Goal: Information Seeking & Learning: Find specific page/section

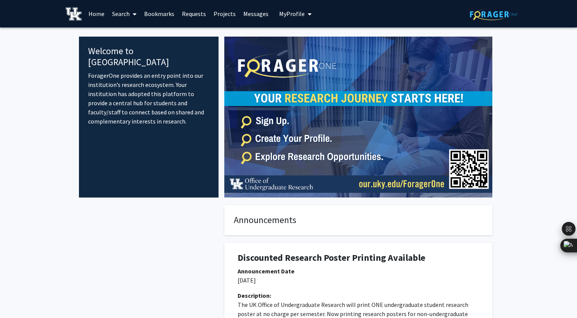
click at [293, 12] on span "My Profile" at bounding box center [292, 14] width 26 height 8
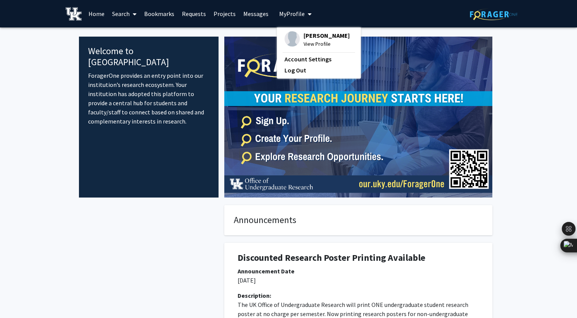
click at [313, 34] on span "[PERSON_NAME]" at bounding box center [327, 35] width 46 height 8
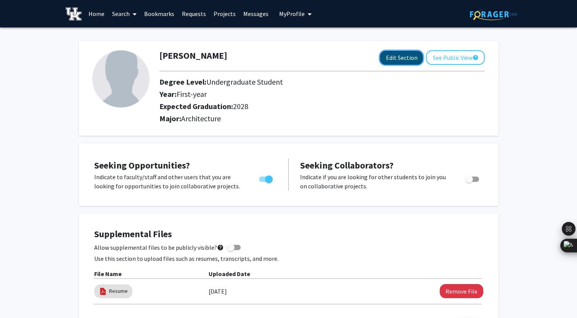
click at [403, 57] on button "Edit Section" at bounding box center [401, 58] width 43 height 14
select select "first-year"
select select "2028"
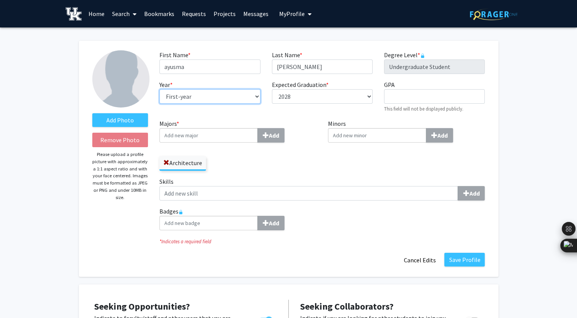
click at [199, 92] on select "--- First-year Sophomore Junior Senior Postbaccalaureate Certificate" at bounding box center [210, 96] width 101 height 15
select select "sophomore"
click at [160, 89] on select "--- First-year Sophomore Junior Senior Postbaccalaureate Certificate" at bounding box center [210, 96] width 101 height 15
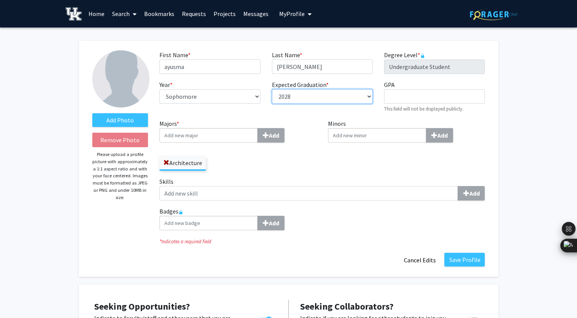
click at [298, 96] on select "--- 2018 2019 2020 2021 2022 2023 2024 2025 2026 2027 2028 2029 2030 2031" at bounding box center [322, 96] width 101 height 15
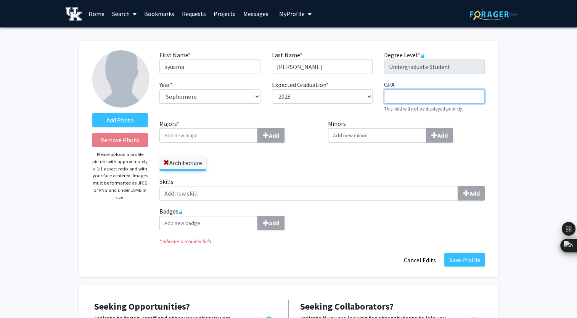
click at [417, 99] on input "GPA required" at bounding box center [434, 96] width 101 height 15
type input "4.0"
click at [198, 137] on input "Majors * Add" at bounding box center [209, 135] width 98 height 15
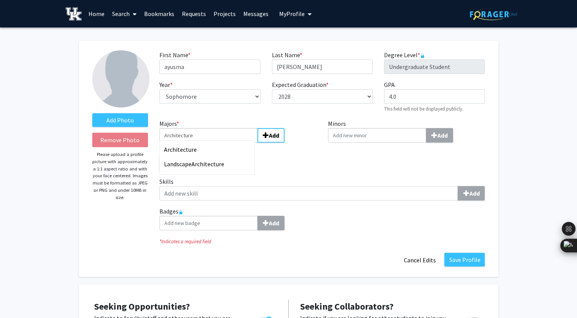
type input "Architecture"
type input "Ayusma"
click at [355, 142] on input "Minors Add" at bounding box center [377, 135] width 98 height 15
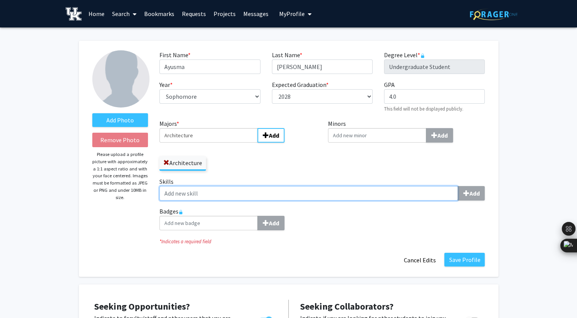
click at [237, 186] on input "Skills Add" at bounding box center [309, 193] width 299 height 15
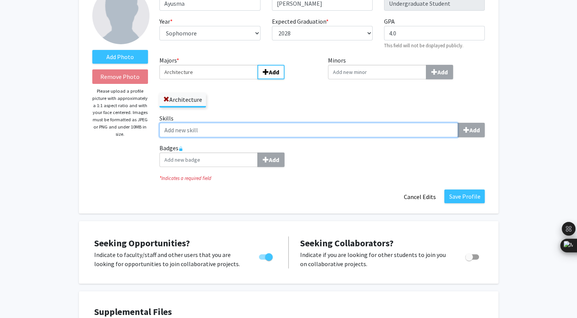
scroll to position [76, 0]
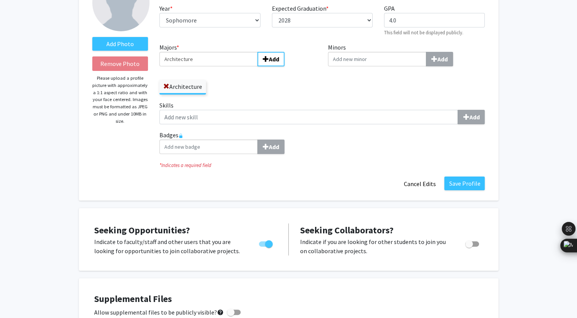
click at [235, 175] on fg-title-edit "First Name * required Ayusma Last Name * required [PERSON_NAME] Degree Level * …" at bounding box center [323, 82] width 326 height 217
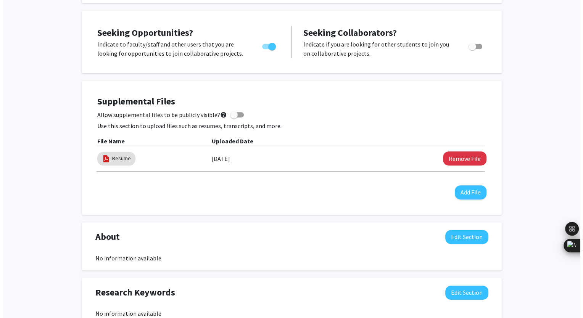
scroll to position [305, 0]
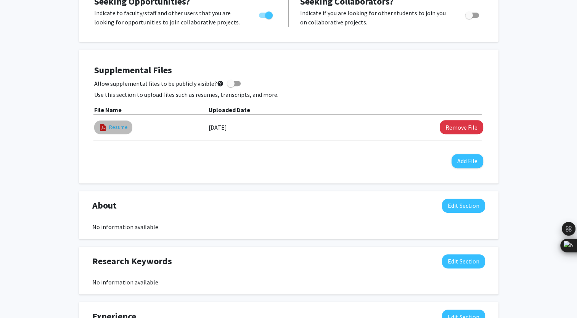
click at [114, 127] on link "Resume" at bounding box center [118, 127] width 19 height 8
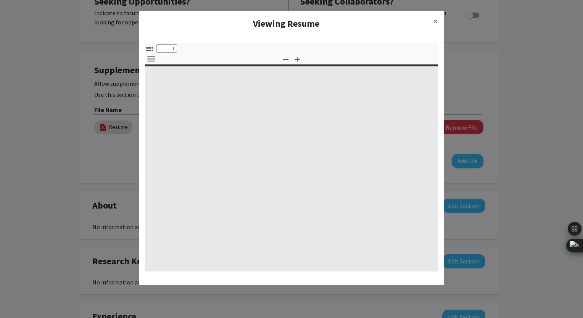
type input "0"
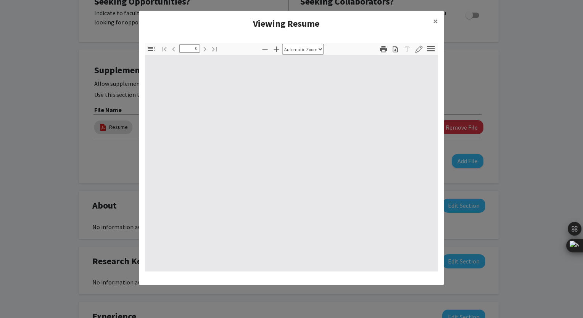
select select "custom"
type input "1"
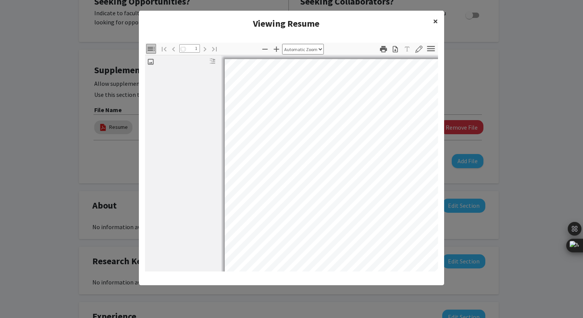
select select "auto"
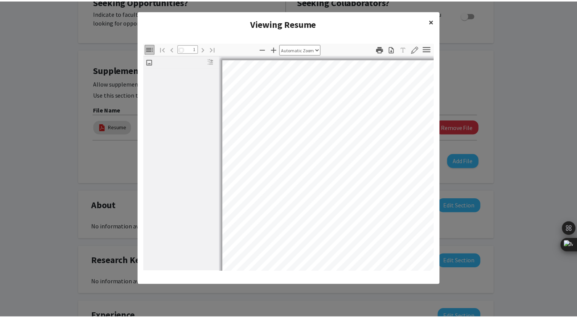
scroll to position [1, 0]
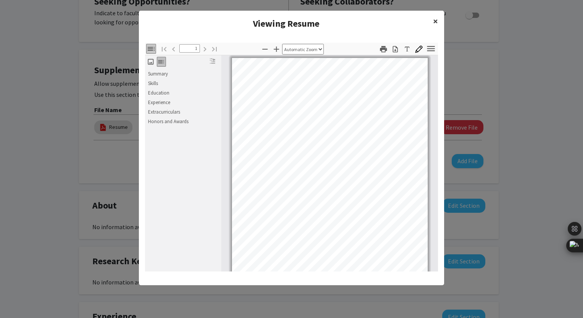
click at [435, 19] on span "×" at bounding box center [435, 21] width 5 height 12
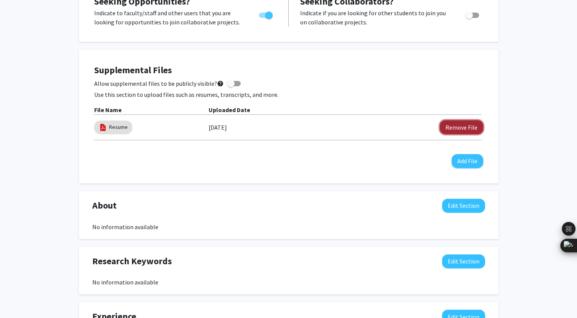
click at [454, 124] on button "Remove File" at bounding box center [462, 127] width 44 height 14
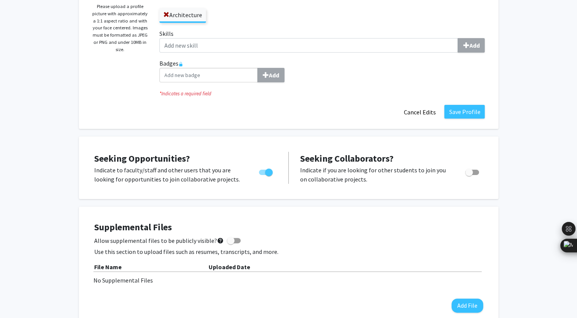
scroll to position [0, 0]
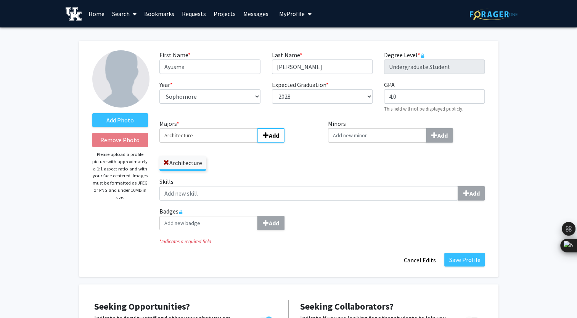
click at [464, 262] on button "Save Profile" at bounding box center [465, 260] width 40 height 14
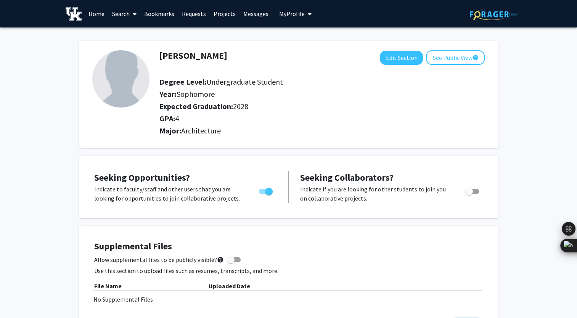
click at [247, 13] on link "Messages" at bounding box center [256, 13] width 33 height 27
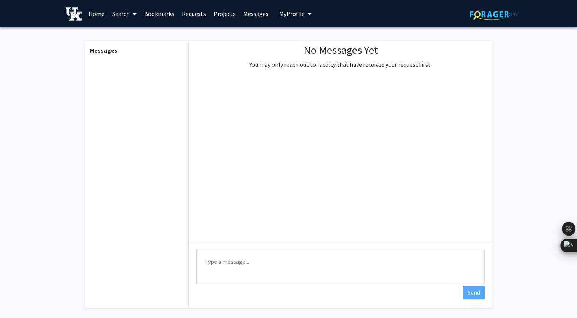
click at [222, 15] on link "Projects" at bounding box center [225, 13] width 30 height 27
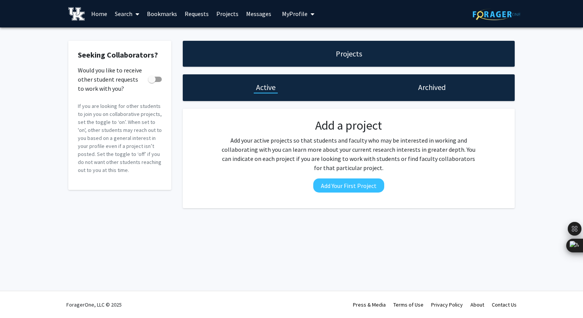
click at [189, 15] on link "Requests" at bounding box center [197, 13] width 32 height 27
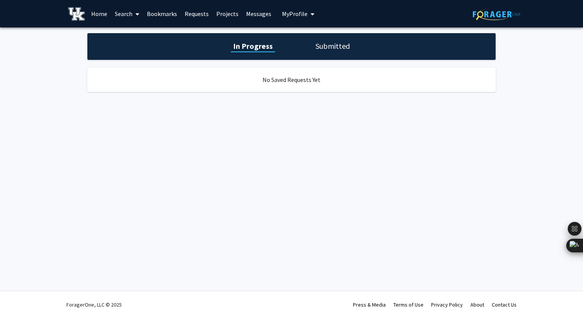
click at [167, 14] on link "Bookmarks" at bounding box center [162, 13] width 38 height 27
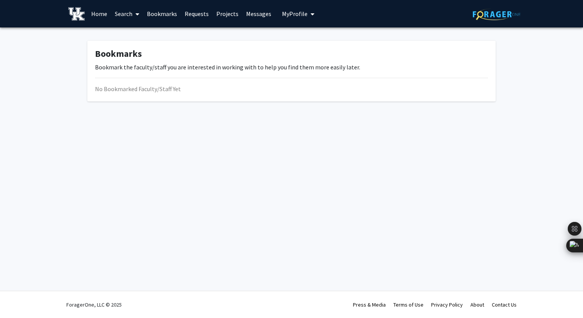
click at [133, 14] on span at bounding box center [135, 14] width 7 height 27
click at [140, 48] on span "Students" at bounding box center [134, 50] width 47 height 15
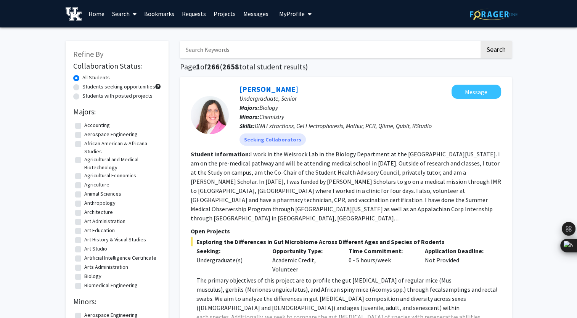
click at [84, 211] on label "Architecture" at bounding box center [98, 212] width 29 height 8
click at [84, 211] on input "Architecture" at bounding box center [86, 210] width 5 height 5
checkbox input "true"
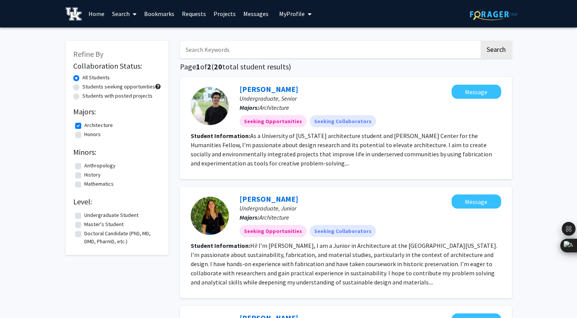
click at [121, 67] on h2 "Collaboration Status:" at bounding box center [117, 65] width 88 height 9
checkbox input "false"
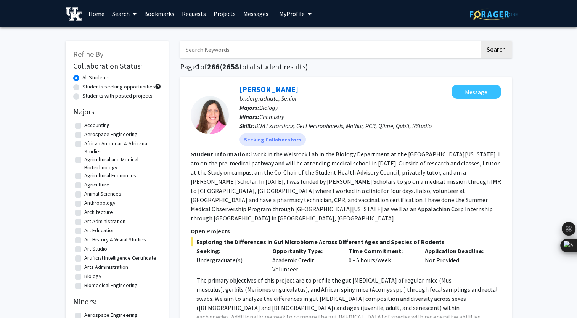
click at [133, 13] on icon at bounding box center [135, 14] width 4 height 6
click at [135, 37] on span "Faculty/Staff" at bounding box center [136, 34] width 56 height 15
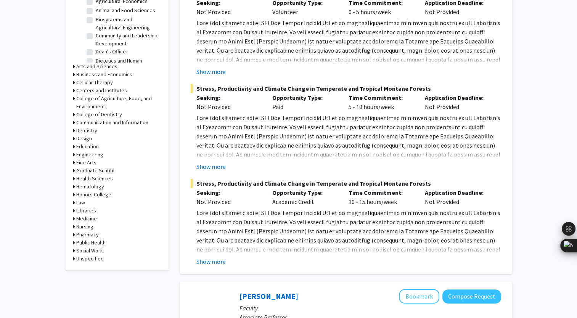
scroll to position [305, 0]
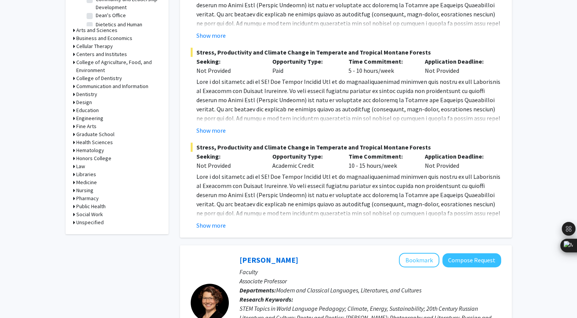
click at [74, 102] on icon at bounding box center [74, 102] width 2 height 8
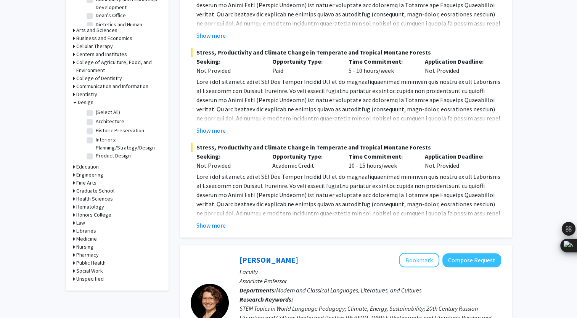
click at [96, 122] on label "Architecture" at bounding box center [110, 122] width 29 height 8
click at [96, 122] on input "Architecture" at bounding box center [98, 120] width 5 height 5
checkbox input "true"
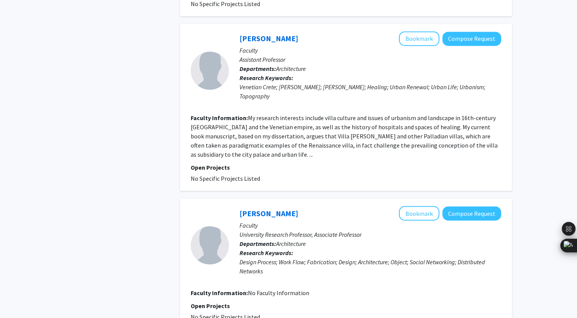
scroll to position [1296, 0]
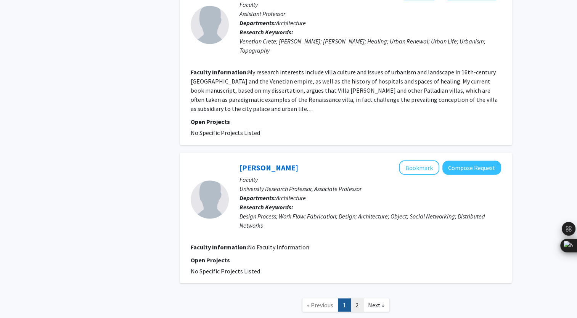
click at [353, 298] on link "2" at bounding box center [357, 304] width 13 height 13
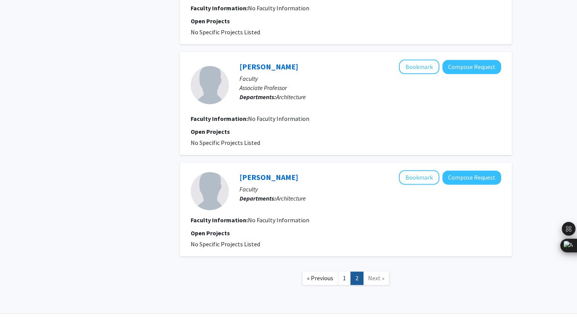
scroll to position [1004, 0]
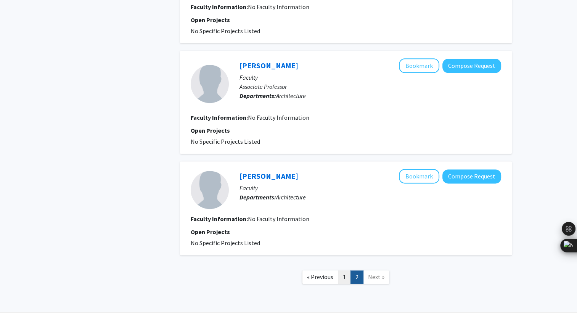
click at [343, 271] on link "1" at bounding box center [344, 277] width 13 height 13
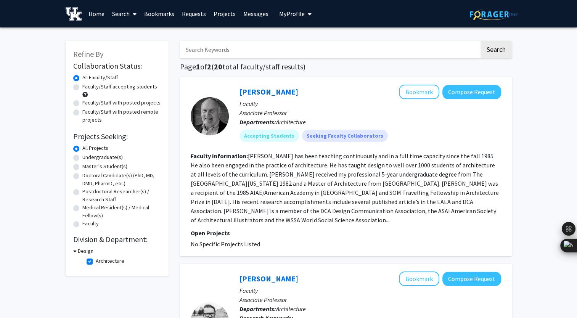
click at [135, 11] on icon at bounding box center [135, 14] width 4 height 6
click at [0, 110] on html "Skip navigation Home Search Faculty/Staff Students Bookmarks Requests Projects …" at bounding box center [288, 159] width 577 height 318
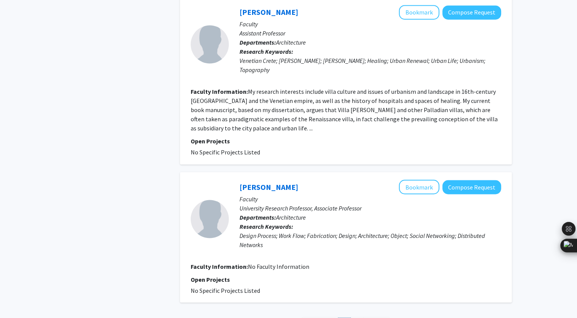
scroll to position [1279, 0]
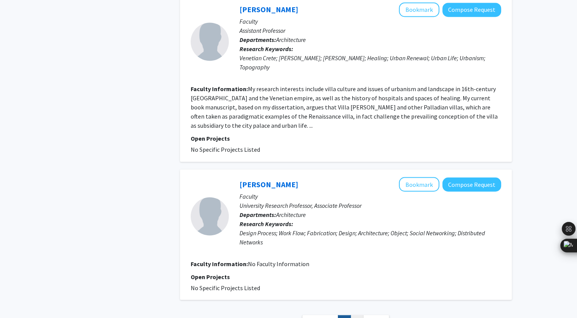
click at [356, 315] on link "2" at bounding box center [357, 321] width 13 height 13
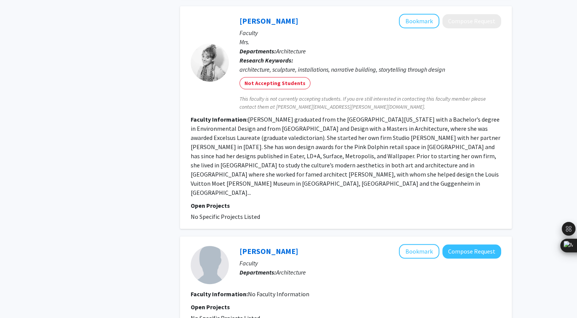
scroll to position [716, 0]
click at [491, 175] on fg-read-more "[PERSON_NAME] graduated from the [GEOGRAPHIC_DATA][US_STATE] with a Bachelor’s …" at bounding box center [346, 156] width 310 height 81
click at [490, 172] on fg-read-more "[PERSON_NAME] graduated from the [GEOGRAPHIC_DATA][US_STATE] with a Bachelor’s …" at bounding box center [346, 156] width 310 height 81
click at [491, 172] on fg-read-more "[PERSON_NAME] graduated from the [GEOGRAPHIC_DATA][US_STATE] with a Bachelor’s …" at bounding box center [346, 156] width 310 height 81
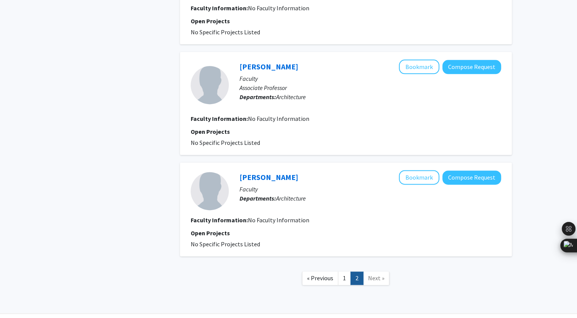
scroll to position [1004, 0]
